Goal: Task Accomplishment & Management: Manage account settings

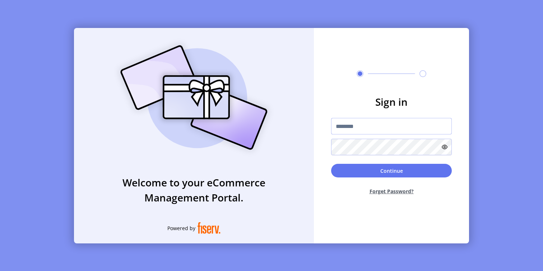
click at [351, 120] on input "text" at bounding box center [391, 126] width 121 height 17
type input "**********"
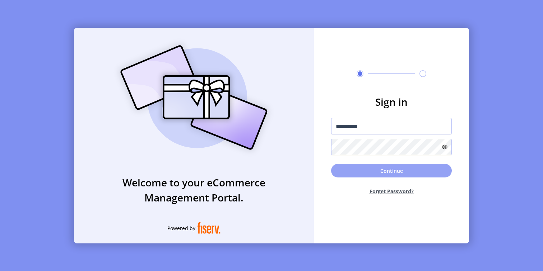
click at [372, 172] on button "Continue" at bounding box center [391, 171] width 121 height 14
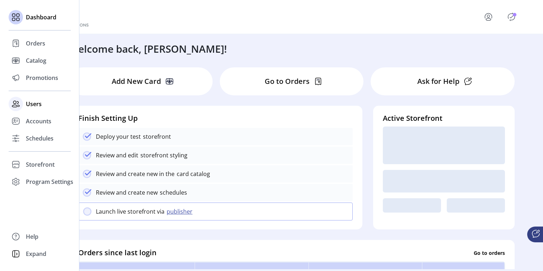
click at [32, 105] on span "Users" at bounding box center [34, 104] width 16 height 9
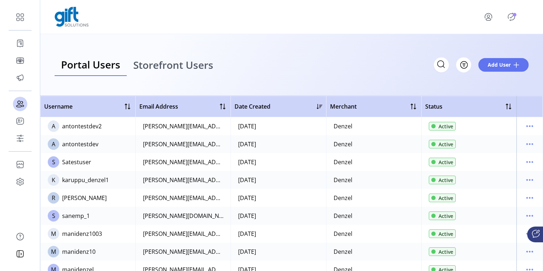
click at [90, 128] on div "antontestdev2" at bounding box center [81, 126] width 39 height 9
copy div "antontestdev2"
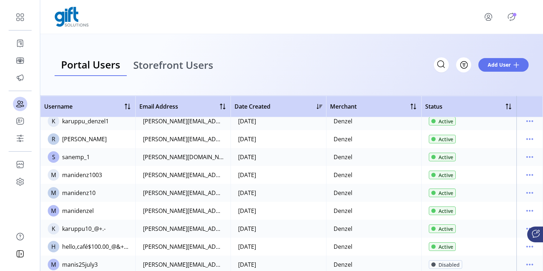
scroll to position [60, 0]
click at [89, 141] on div "[PERSON_NAME]" at bounding box center [84, 138] width 45 height 9
copy div "[PERSON_NAME]"
